Goal: Task Accomplishment & Management: Manage account settings

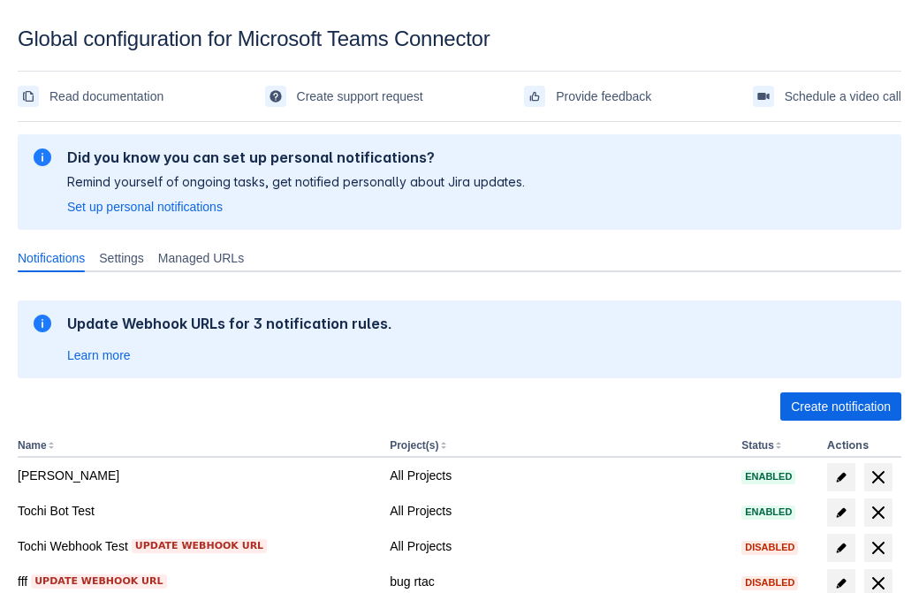
click at [841, 407] on span "Create notification" at bounding box center [841, 406] width 100 height 28
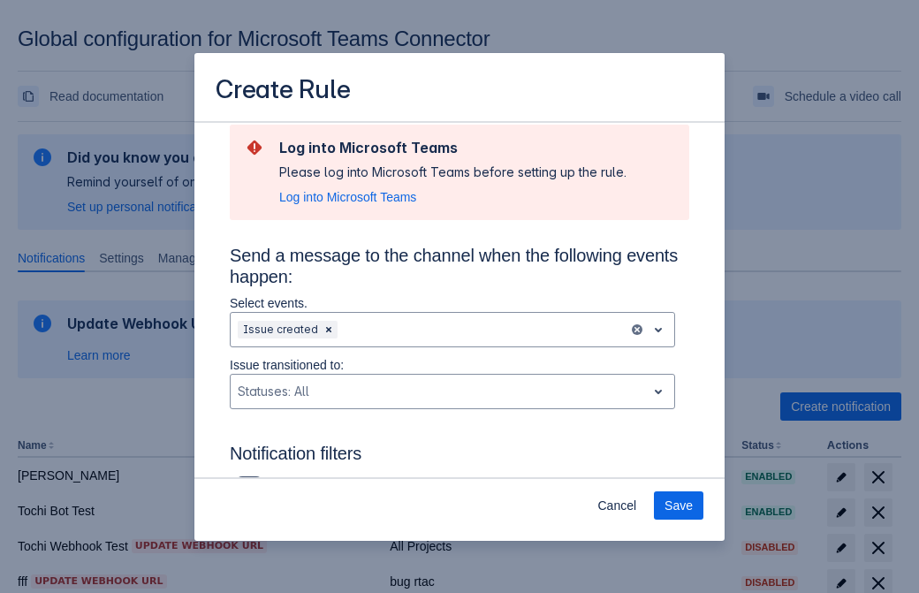
scroll to position [1159, 0]
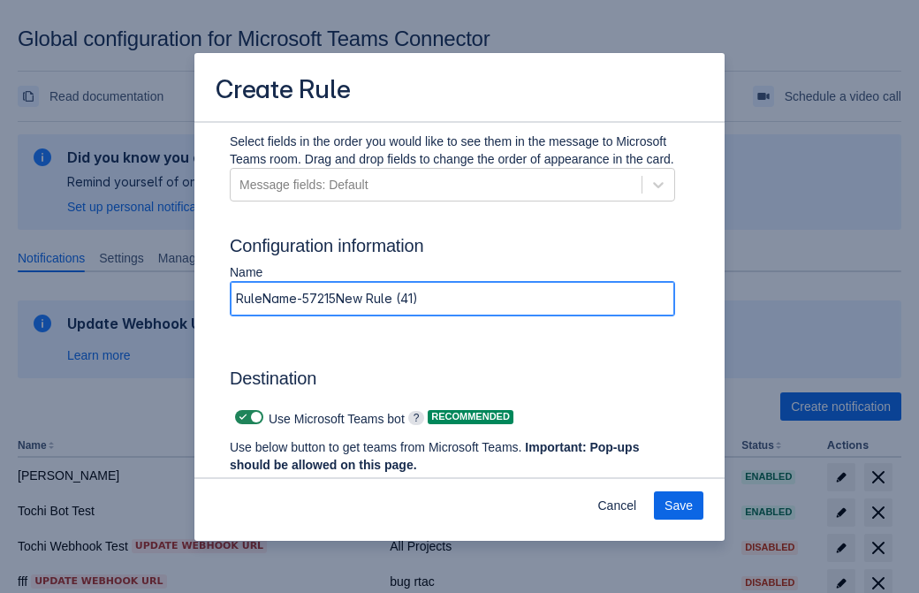
type input "RuleName-572154New Rule (41)"
click at [328, 484] on span "Authenticate in Microsoft Teams" at bounding box center [327, 498] width 175 height 28
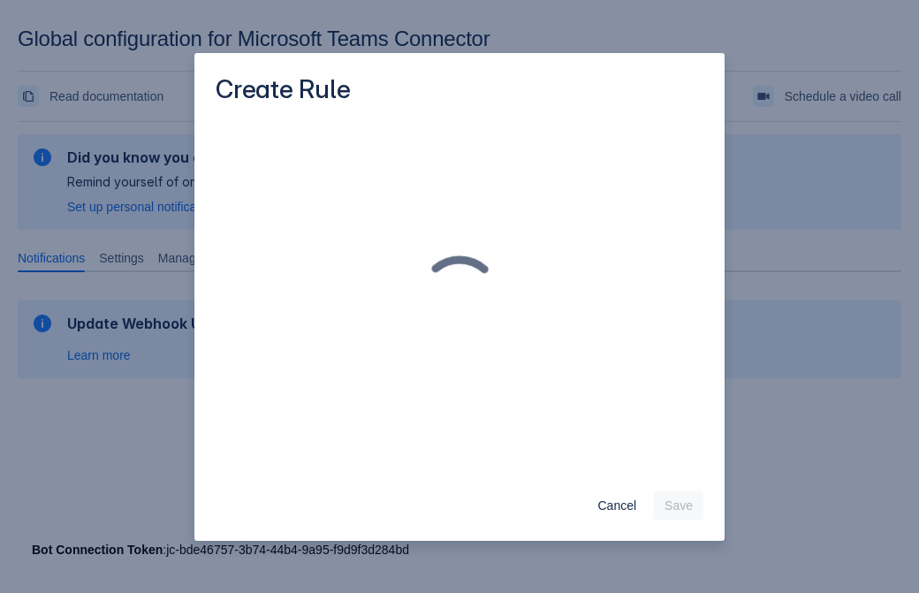
scroll to position [0, 0]
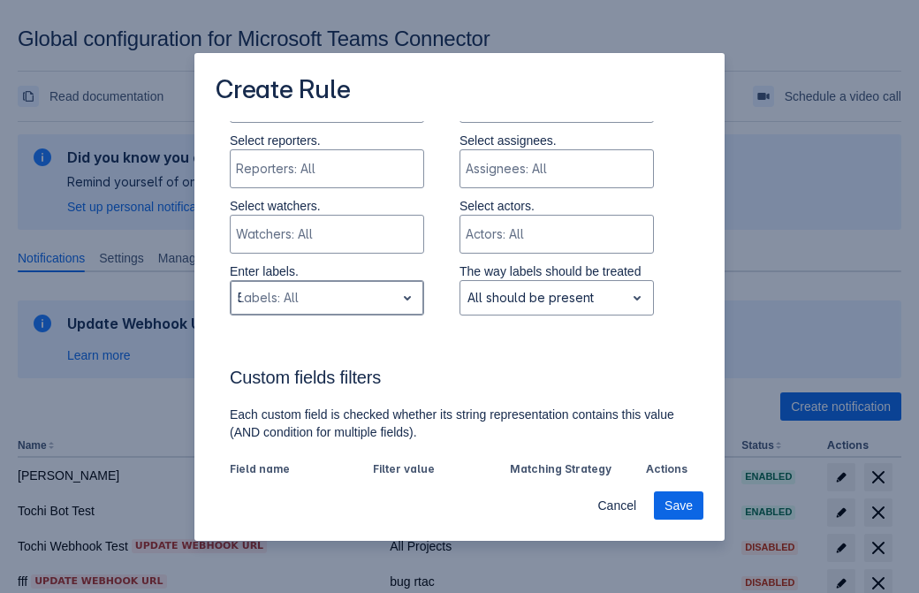
type input "572154_label"
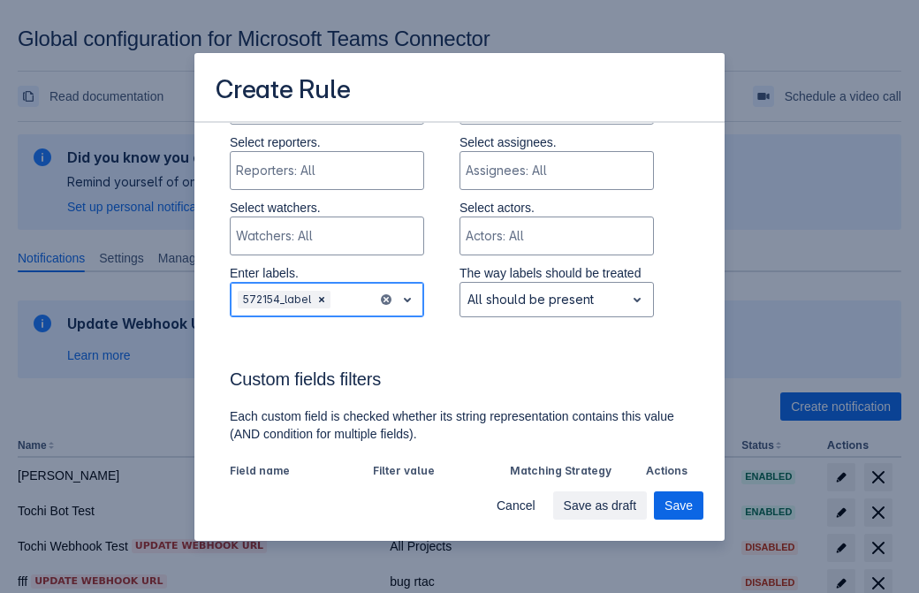
scroll to position [1228, 0]
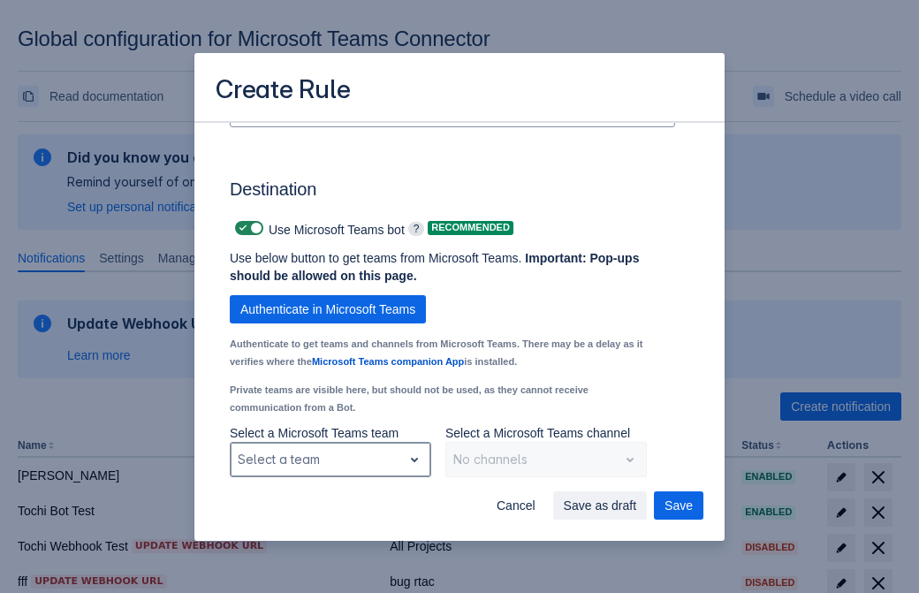
click at [330, 460] on div "Scrollable content" at bounding box center [316, 459] width 157 height 21
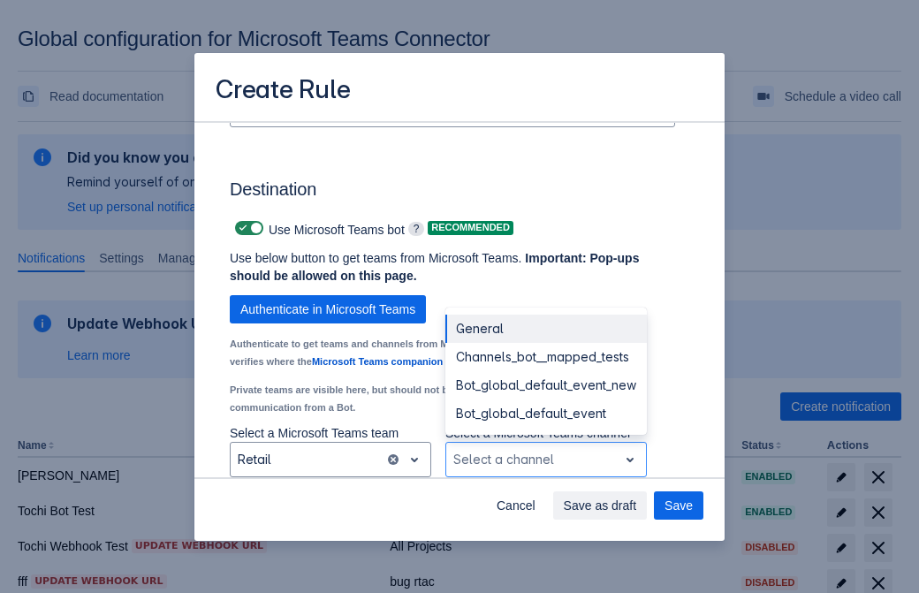
click at [545, 414] on div "Bot_global_default_event" at bounding box center [547, 414] width 202 height 28
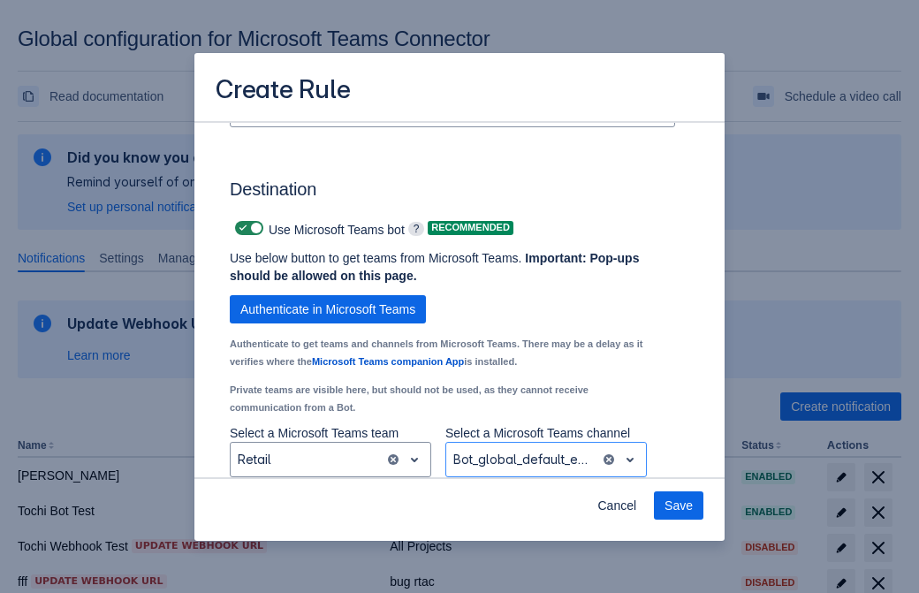
click at [679, 506] on span "Save" at bounding box center [679, 506] width 28 height 28
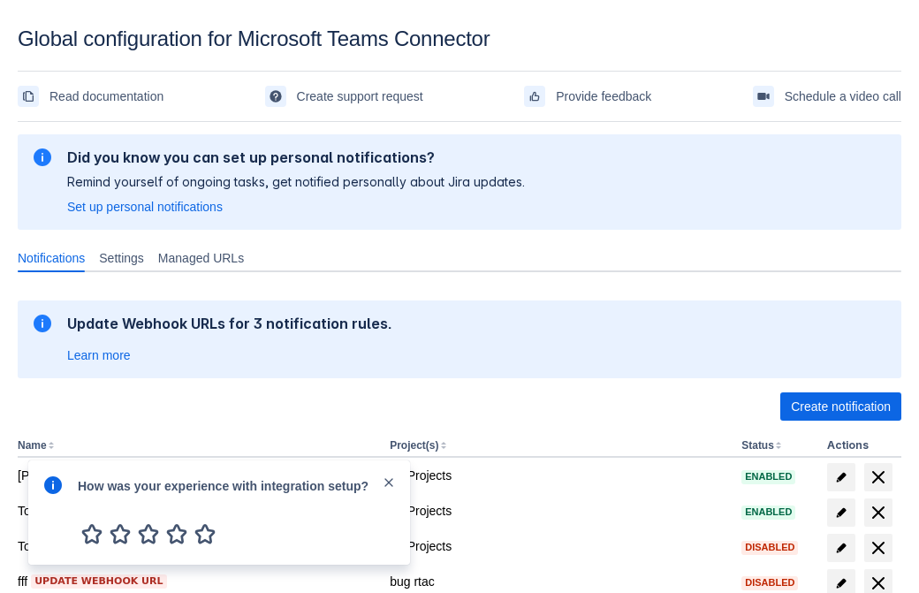
click at [57, 498] on div at bounding box center [52, 513] width 21 height 76
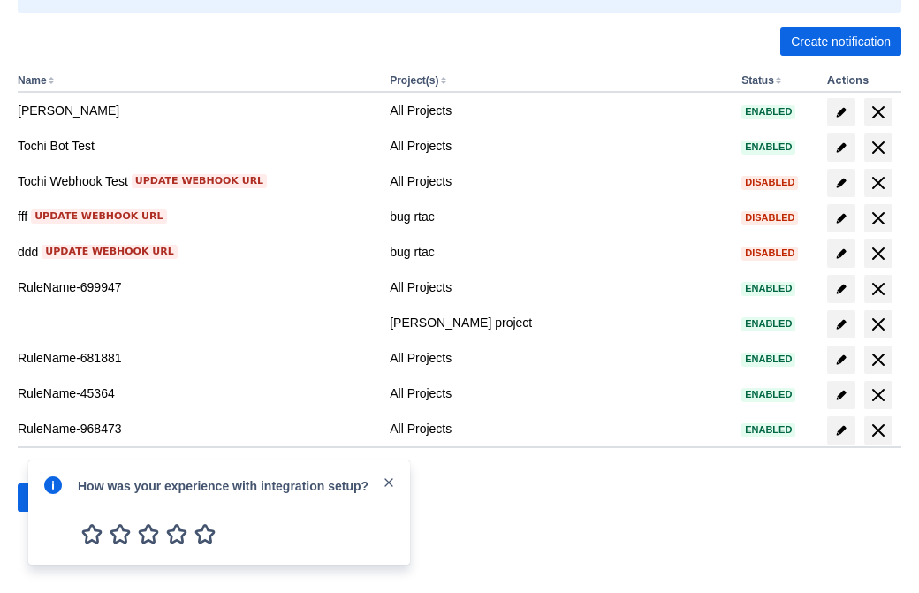
click at [57, 498] on div at bounding box center [52, 513] width 21 height 76
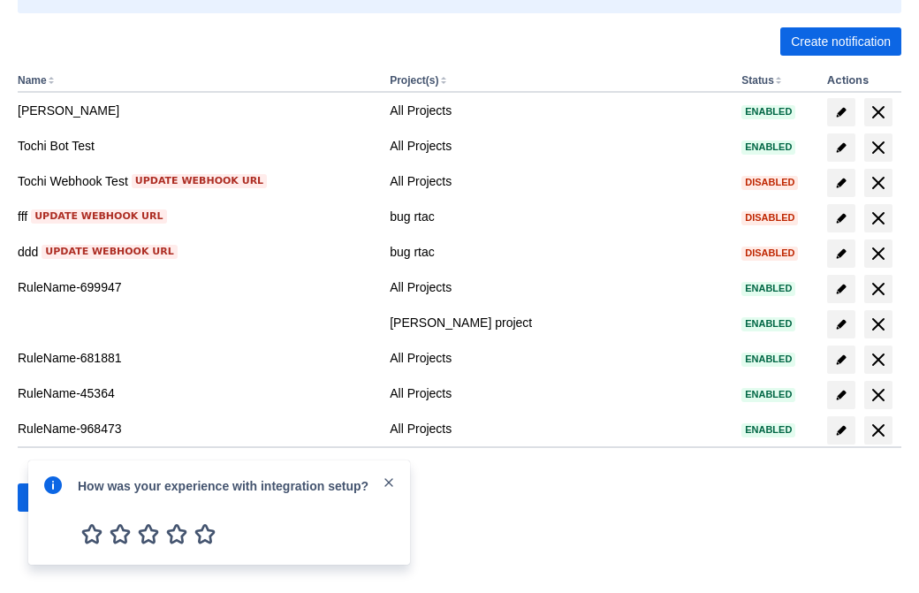
click at [57, 498] on div at bounding box center [52, 513] width 21 height 76
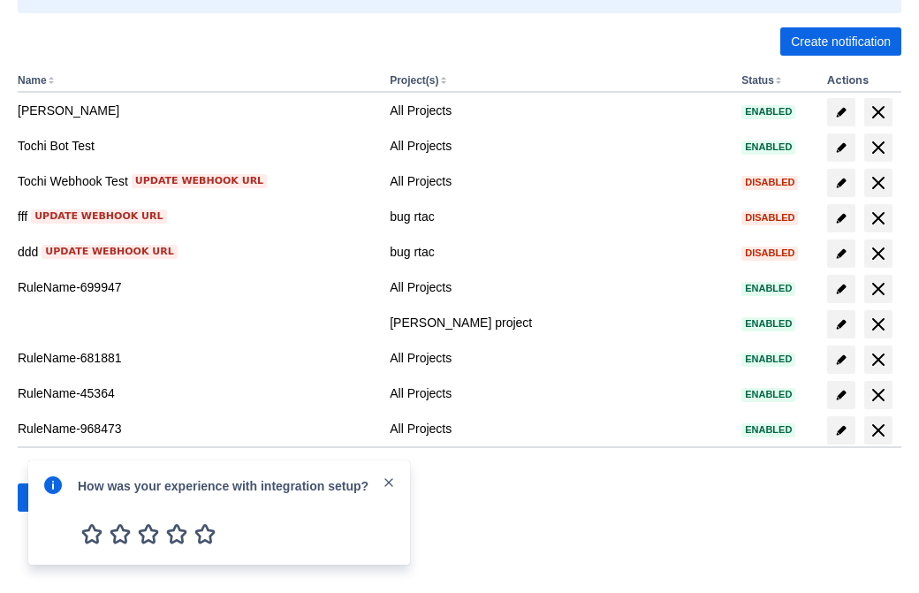
click at [57, 498] on div at bounding box center [52, 513] width 21 height 76
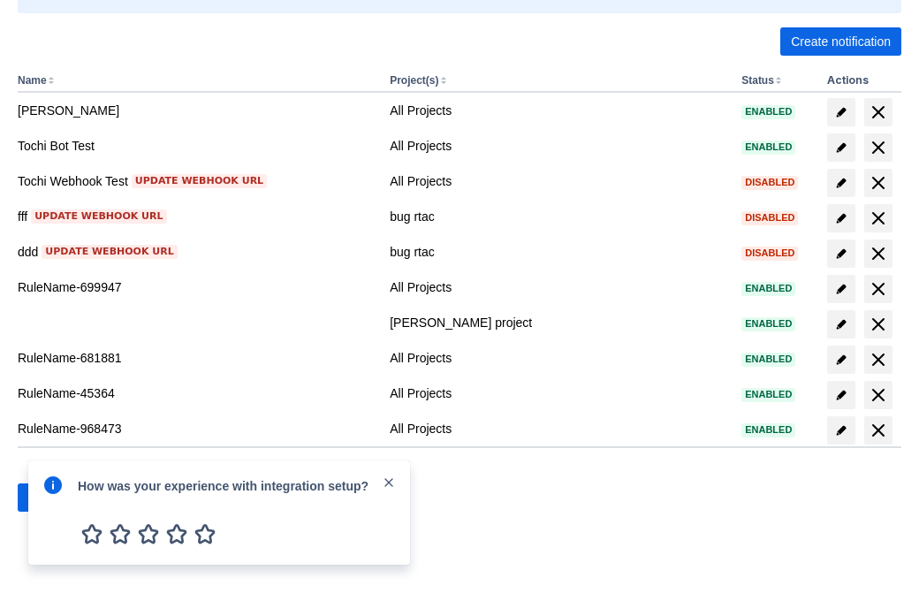
click at [57, 498] on div at bounding box center [52, 513] width 21 height 76
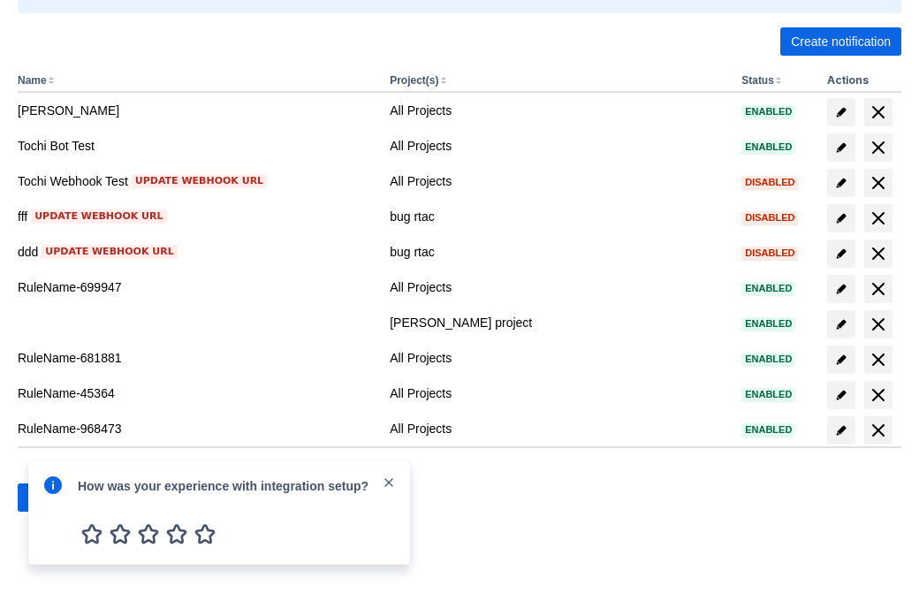
click at [57, 498] on div at bounding box center [52, 513] width 21 height 76
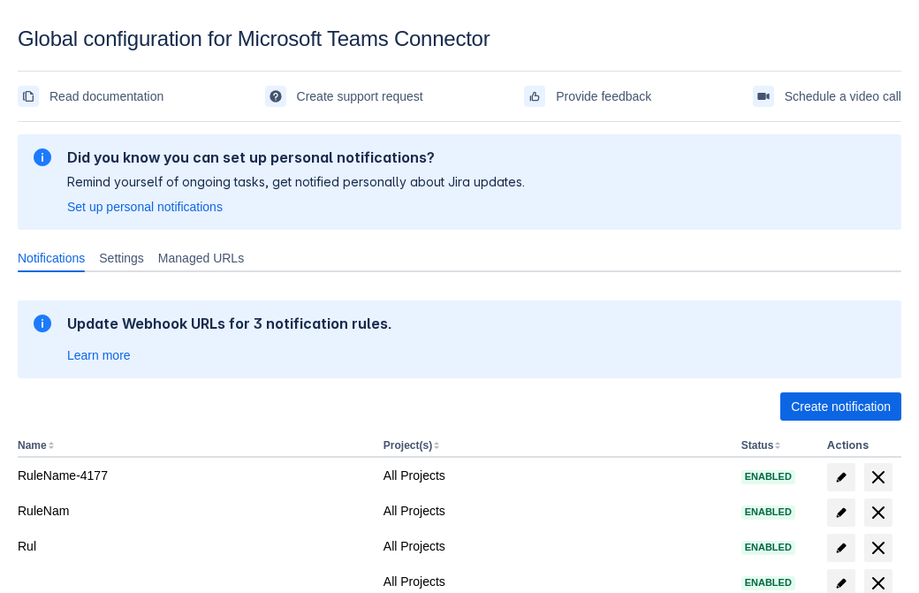
scroll to position [365, 0]
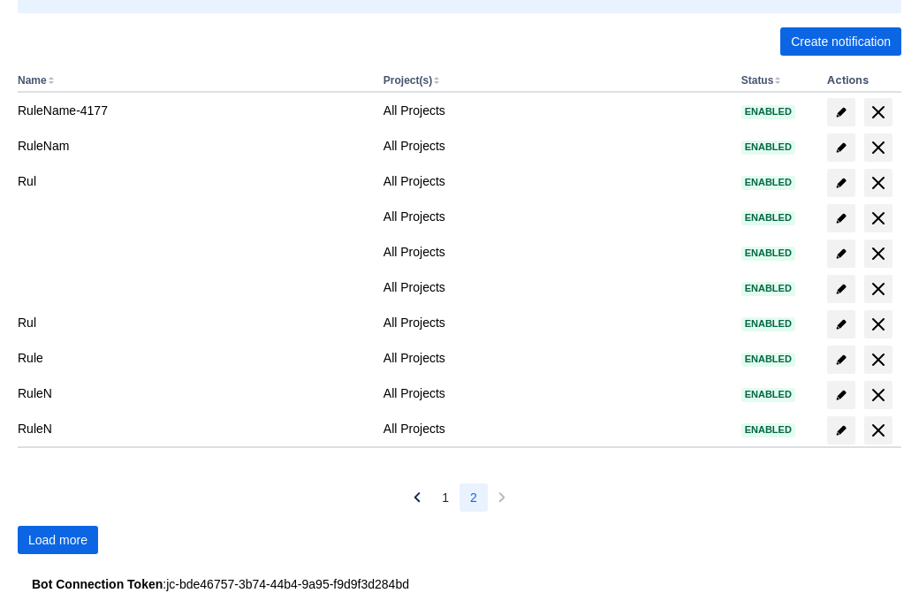
click at [57, 540] on span "Load more" at bounding box center [57, 540] width 59 height 28
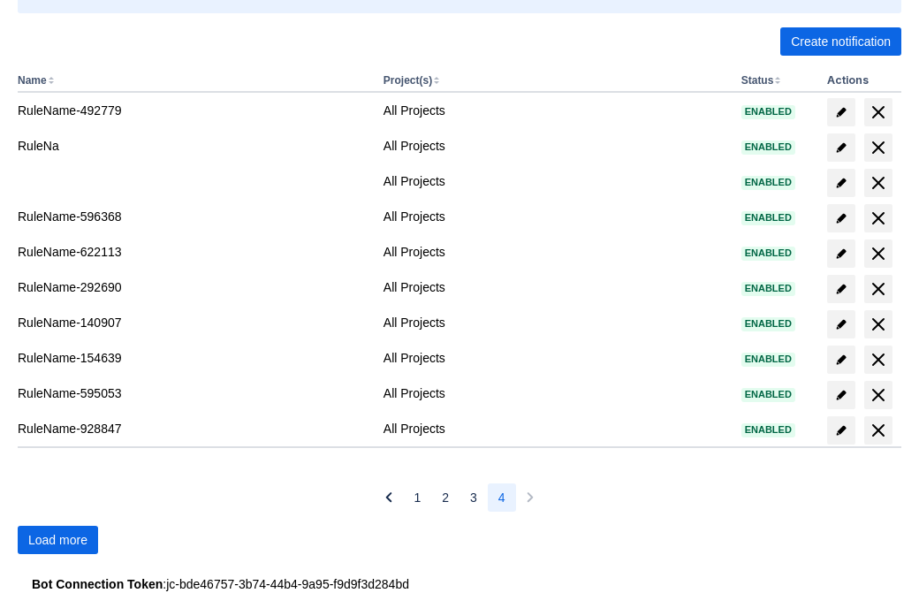
click at [57, 540] on span "Load more" at bounding box center [57, 540] width 59 height 28
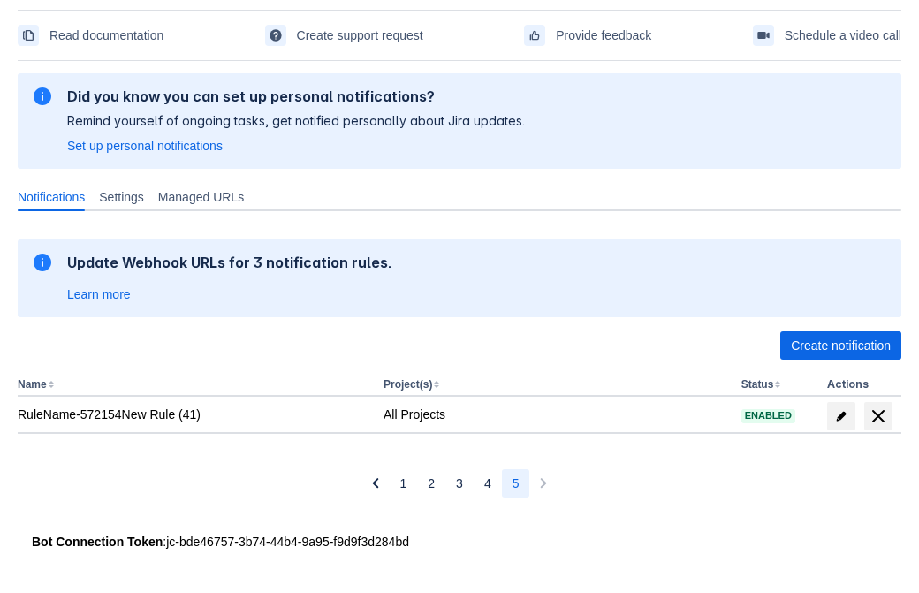
click at [878, 416] on span "delete" at bounding box center [878, 416] width 21 height 21
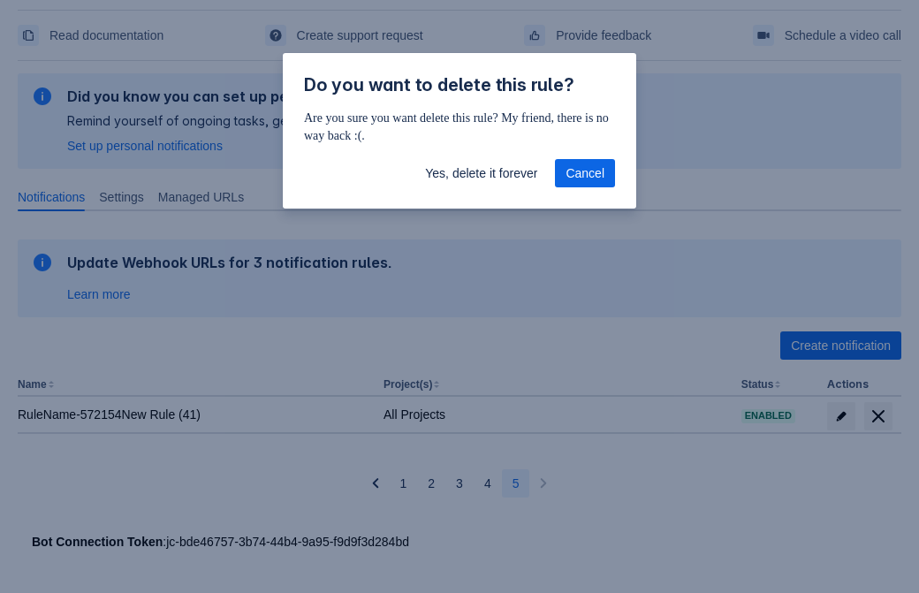
click at [481, 173] on span "Yes, delete it forever" at bounding box center [481, 173] width 112 height 28
